Goal: Task Accomplishment & Management: Contribute content

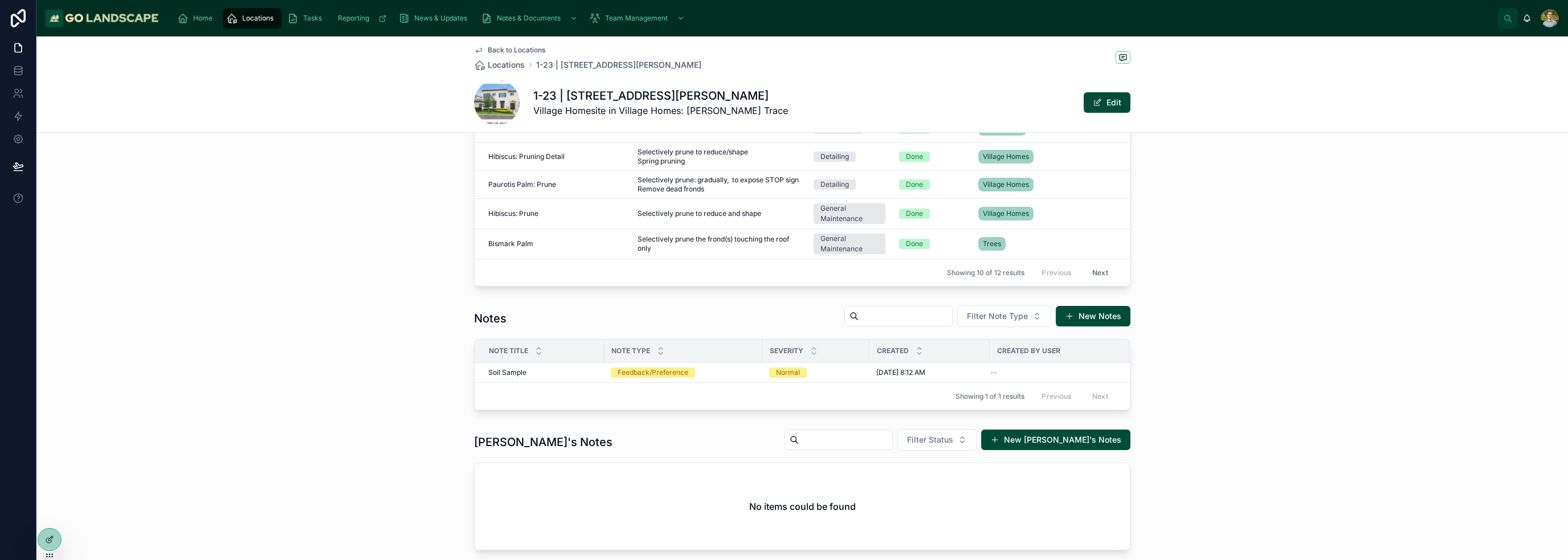
scroll to position [715, 0]
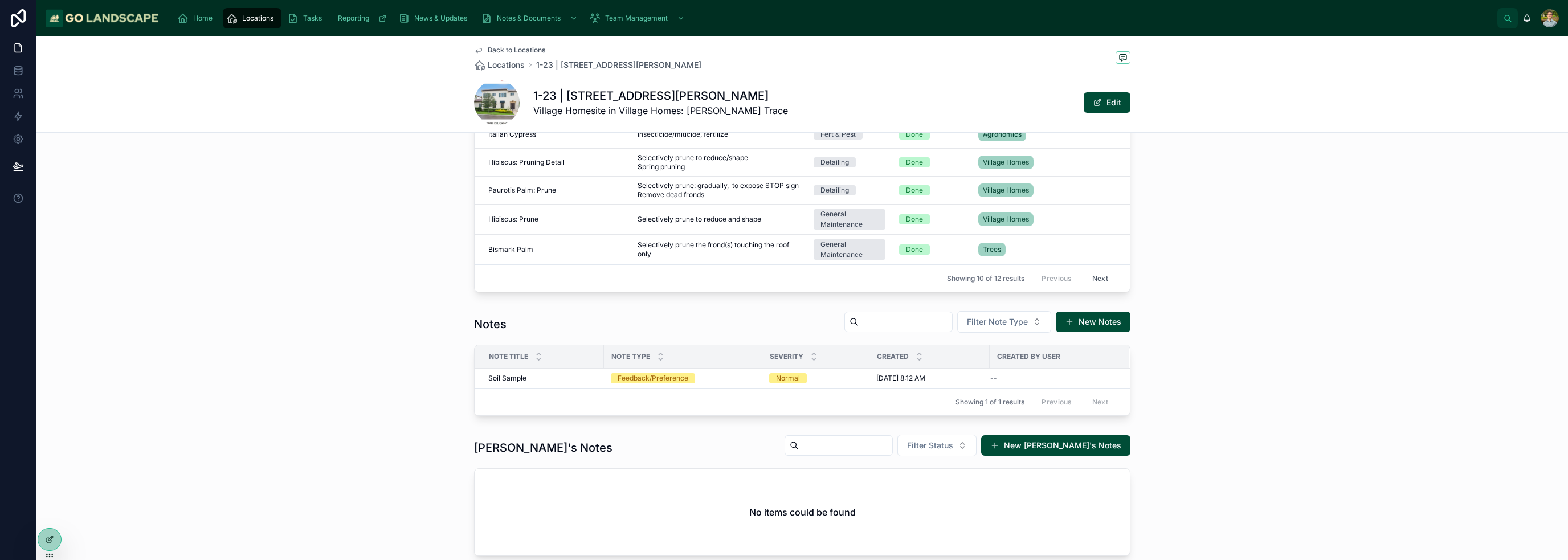
click at [1097, 325] on button "New Notes" at bounding box center [1093, 321] width 75 height 20
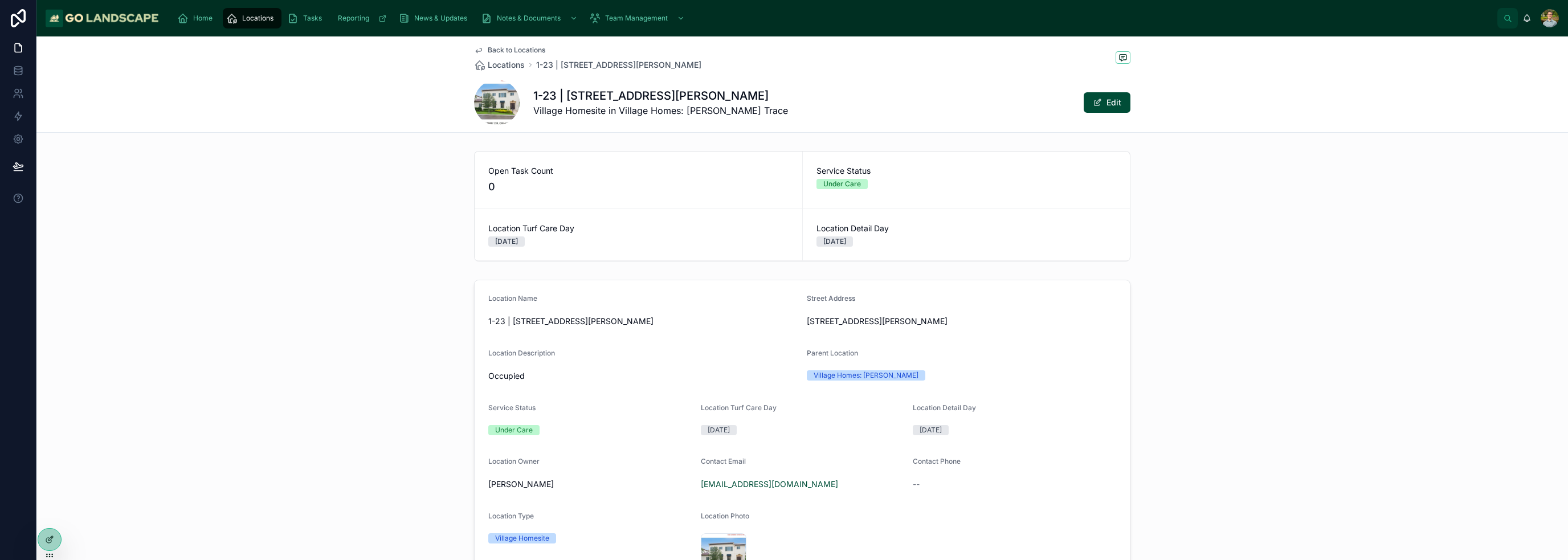
click at [1264, 311] on div "Location Name 1-23 | [STREET_ADDRESS][PERSON_NAME] Address [STREET_ADDRESS][PER…" at bounding box center [801, 438] width 1531 height 326
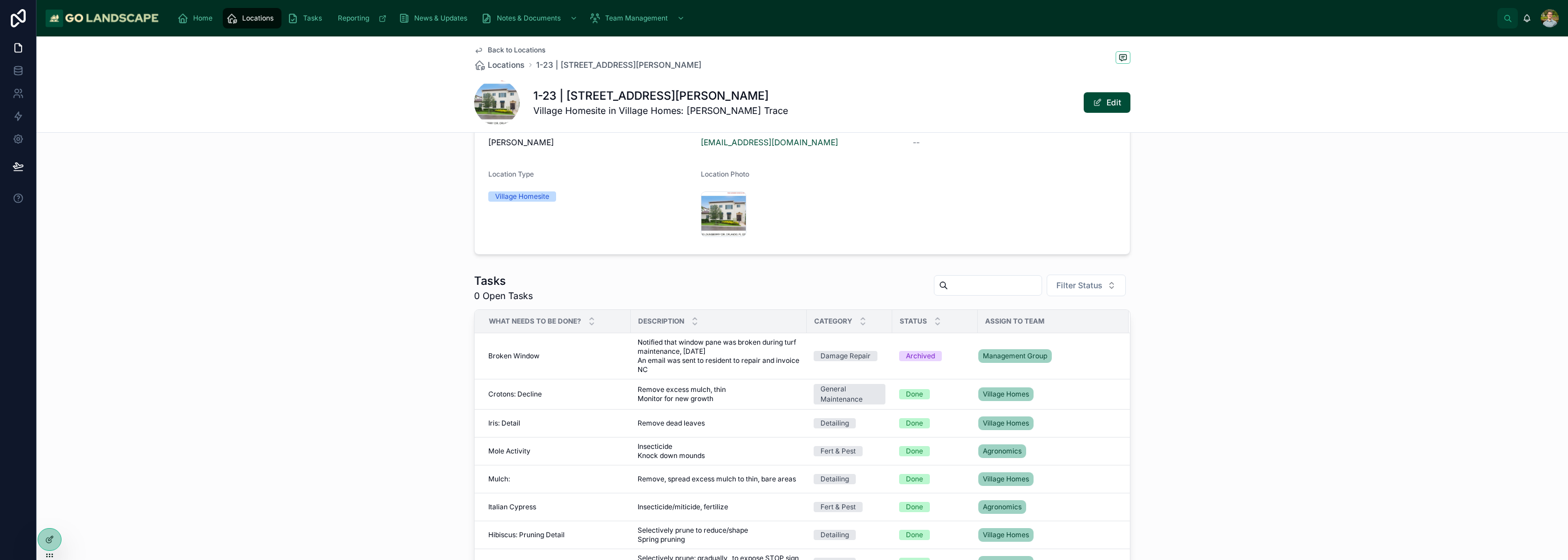
scroll to position [399, 0]
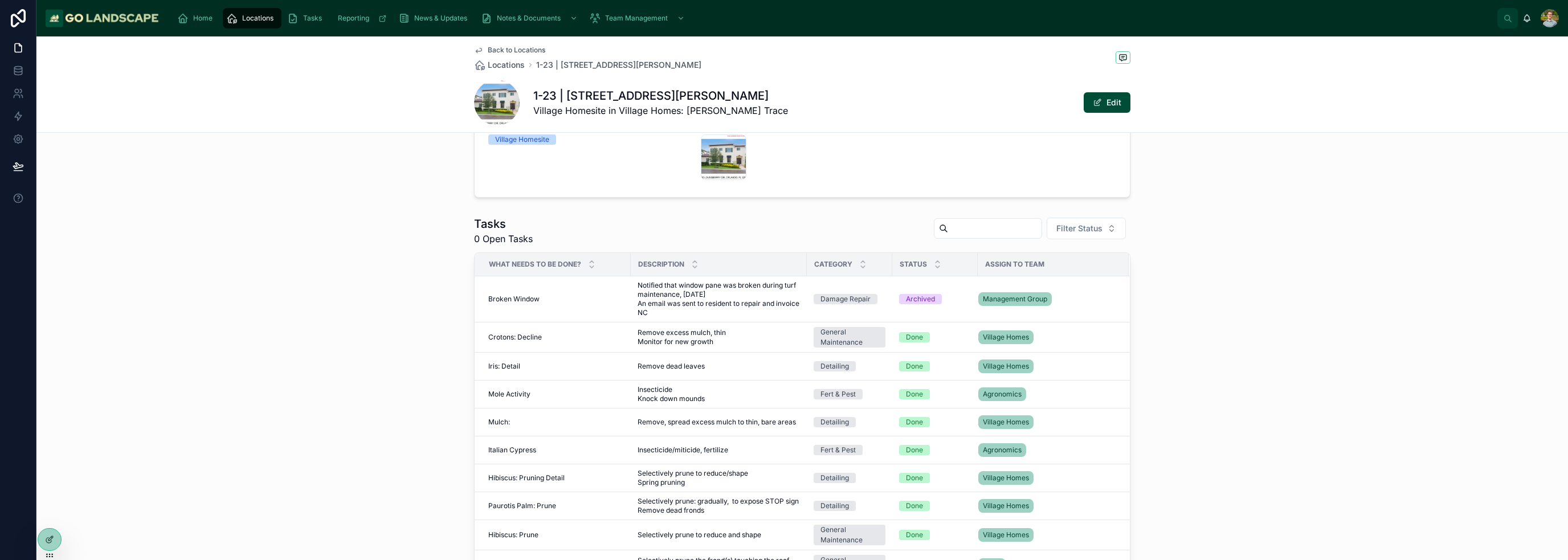
click at [1233, 332] on div "Tasks 0 Open Tasks Filter Status What needs to be done? Description Category St…" at bounding box center [801, 412] width 1531 height 401
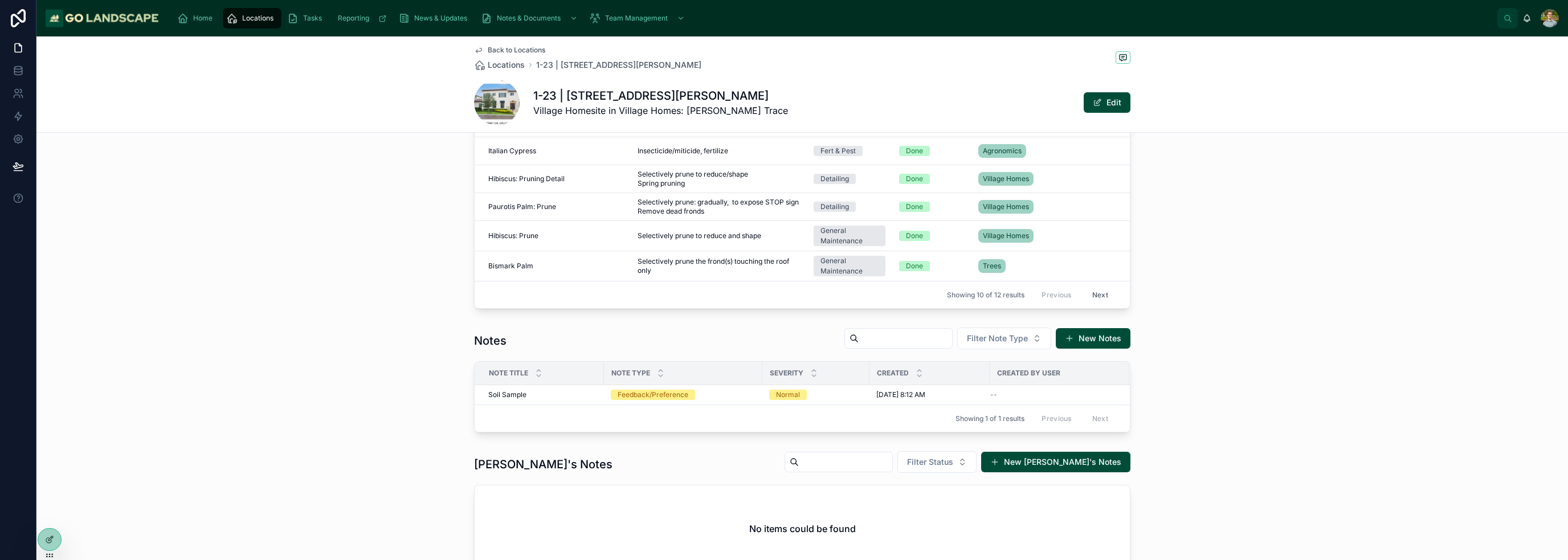
scroll to position [741, 0]
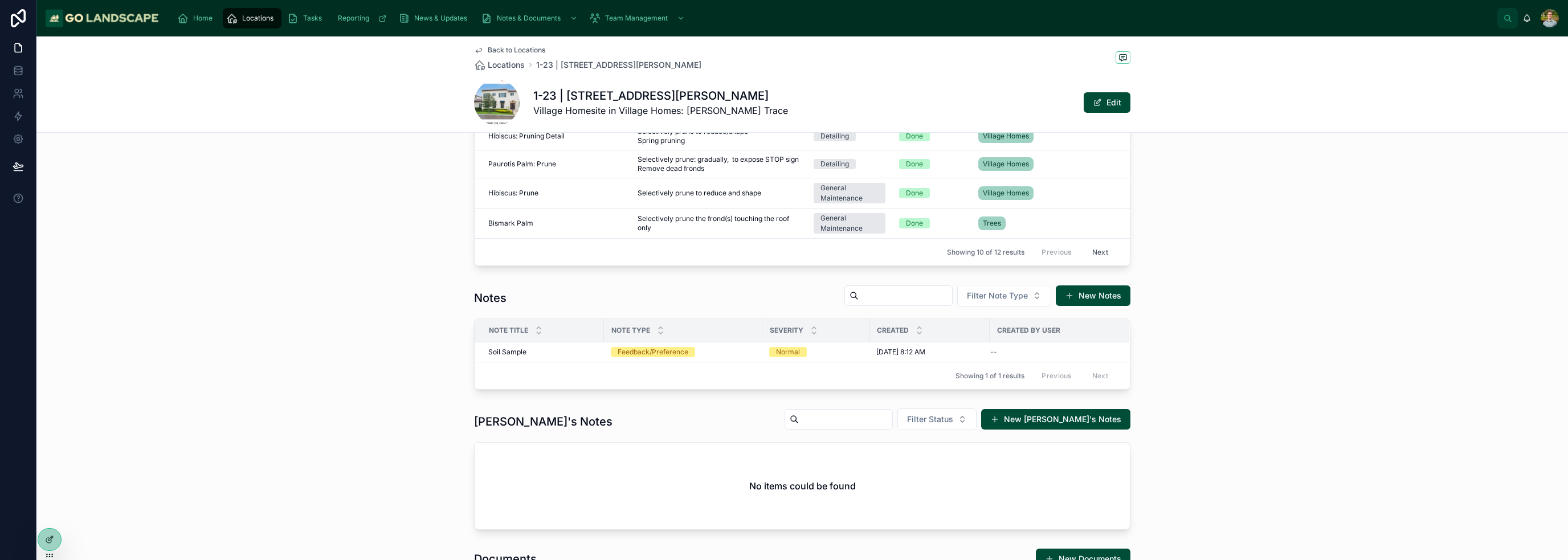
click at [1202, 321] on div "Notes Filter Note Type New Notes Note Title Note Type Severity Created Created …" at bounding box center [801, 337] width 1531 height 114
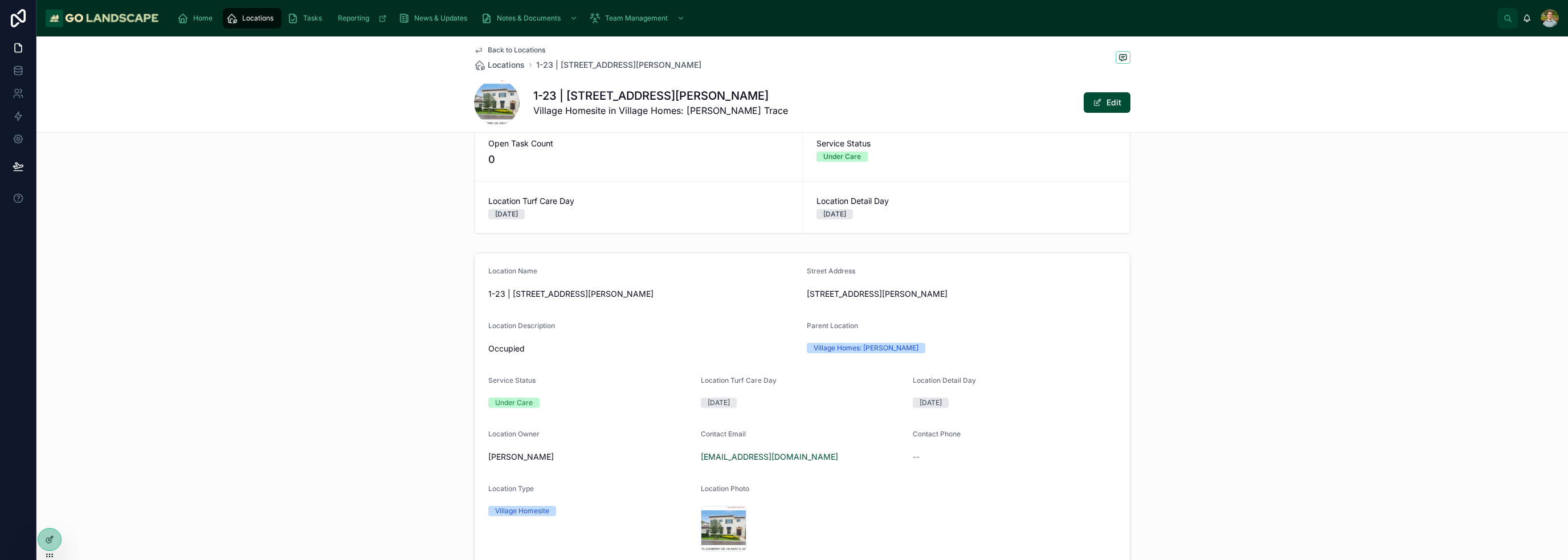
scroll to position [0, 0]
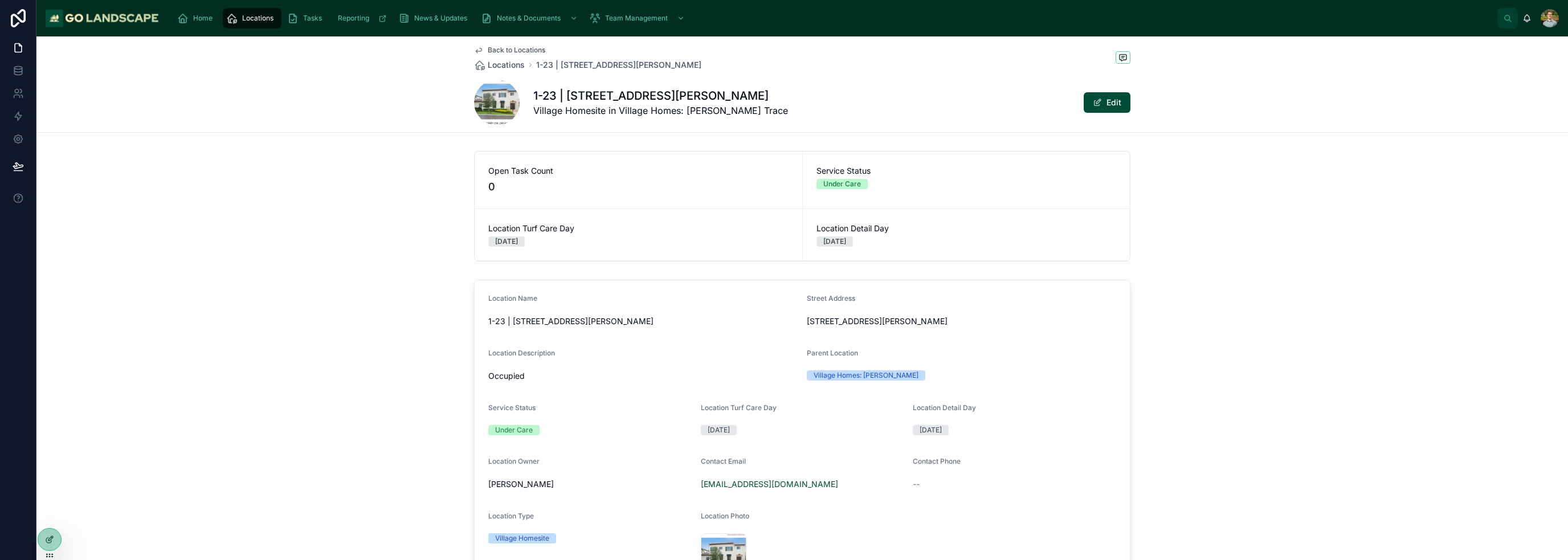
click at [1192, 338] on div "Location Name 1-23 | [STREET_ADDRESS][PERSON_NAME] Address [STREET_ADDRESS][PER…" at bounding box center [801, 438] width 1531 height 326
